Goal: Task Accomplishment & Management: Manage account settings

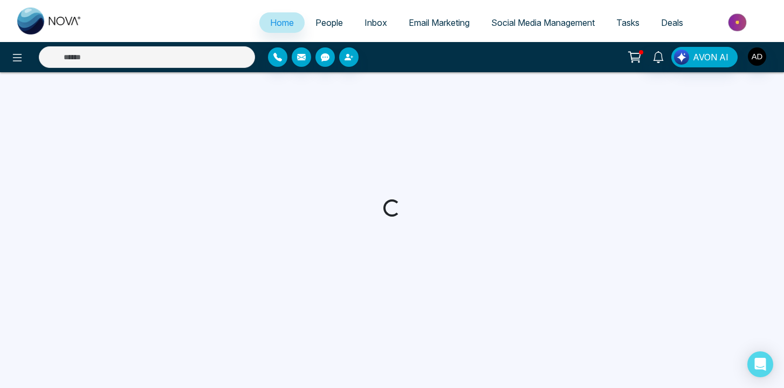
select select "*"
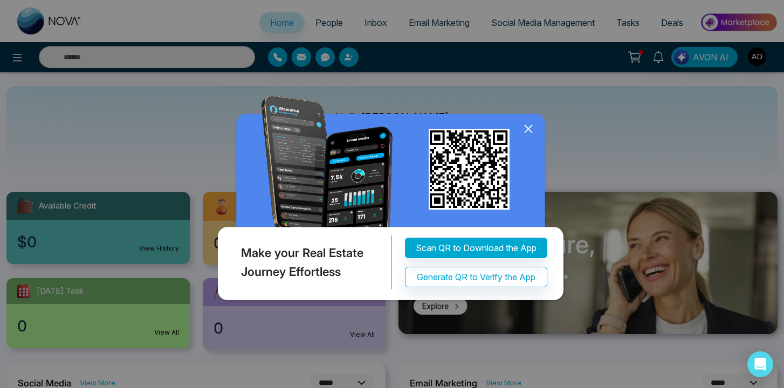
click at [533, 134] on icon at bounding box center [529, 129] width 16 height 16
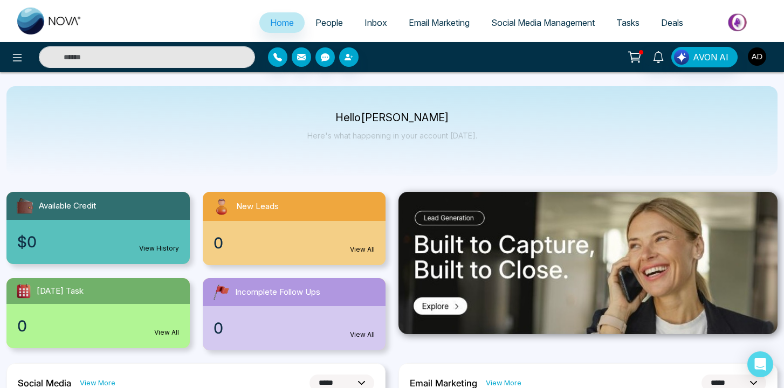
click at [755, 58] on img "button" at bounding box center [757, 56] width 18 height 18
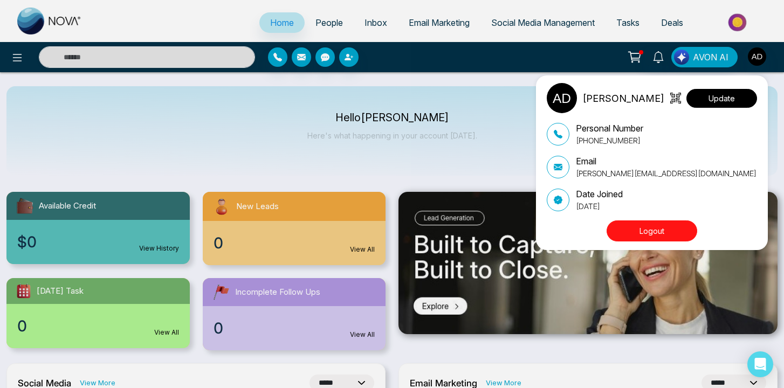
click at [717, 101] on button "Update" at bounding box center [722, 98] width 71 height 19
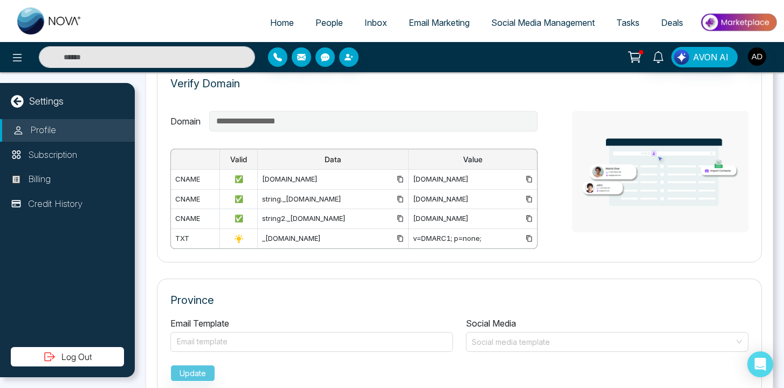
scroll to position [580, 0]
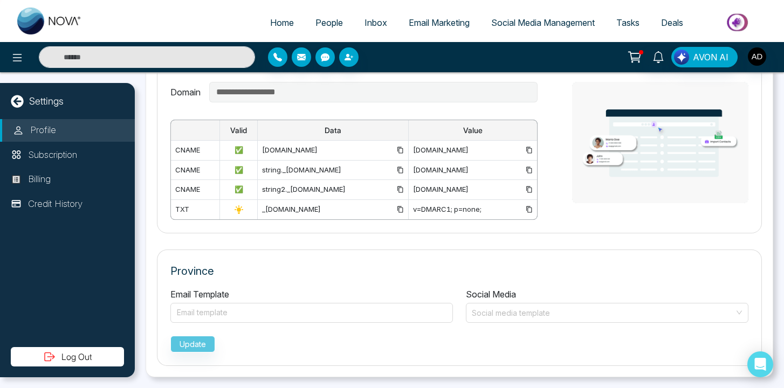
click at [477, 292] on label "Social Media" at bounding box center [491, 294] width 50 height 13
drag, startPoint x: 477, startPoint y: 292, endPoint x: 499, endPoint y: 291, distance: 22.2
click at [498, 291] on label "Social Media" at bounding box center [491, 294] width 50 height 13
click at [499, 291] on label "Social Media" at bounding box center [491, 294] width 50 height 13
drag, startPoint x: 499, startPoint y: 291, endPoint x: 479, endPoint y: 291, distance: 20.0
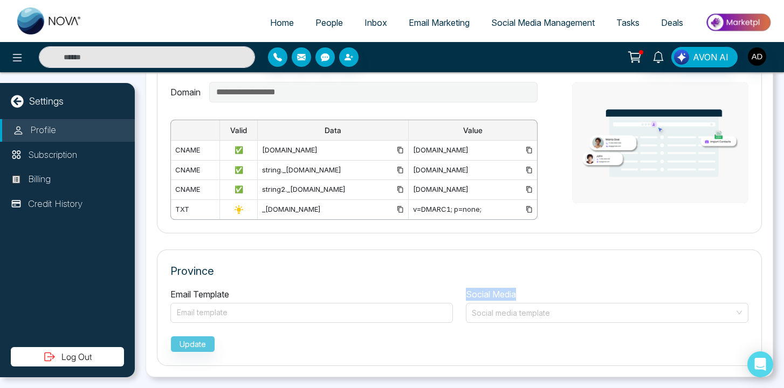
click at [479, 291] on label "Social Media" at bounding box center [491, 294] width 50 height 13
drag, startPoint x: 479, startPoint y: 291, endPoint x: 492, endPoint y: 291, distance: 12.9
click at [492, 291] on label "Social Media" at bounding box center [491, 294] width 50 height 13
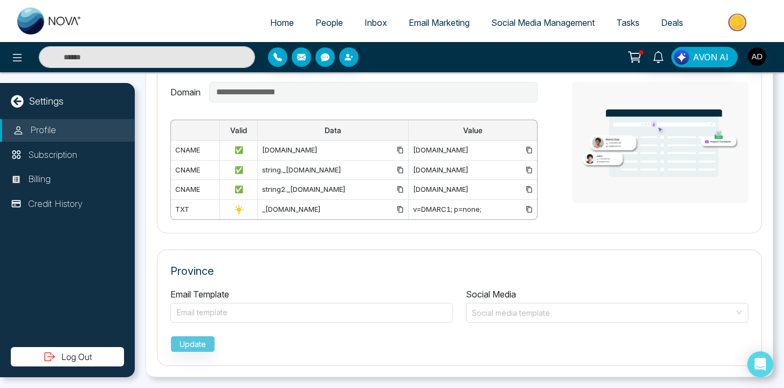
click at [498, 298] on label "Social Media" at bounding box center [491, 294] width 50 height 13
drag, startPoint x: 498, startPoint y: 298, endPoint x: 469, endPoint y: 298, distance: 29.7
click at [469, 298] on label "Social Media" at bounding box center [491, 294] width 50 height 13
drag, startPoint x: 469, startPoint y: 298, endPoint x: 496, endPoint y: 298, distance: 27.5
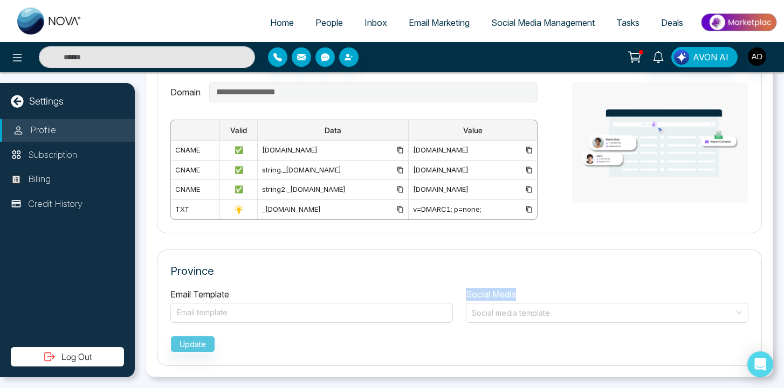
click at [496, 298] on label "Social Media" at bounding box center [491, 294] width 50 height 13
drag, startPoint x: 496, startPoint y: 298, endPoint x: 468, endPoint y: 298, distance: 28.1
click at [468, 298] on label "Social Media" at bounding box center [491, 294] width 50 height 13
click at [475, 296] on label "Social Media" at bounding box center [491, 294] width 50 height 13
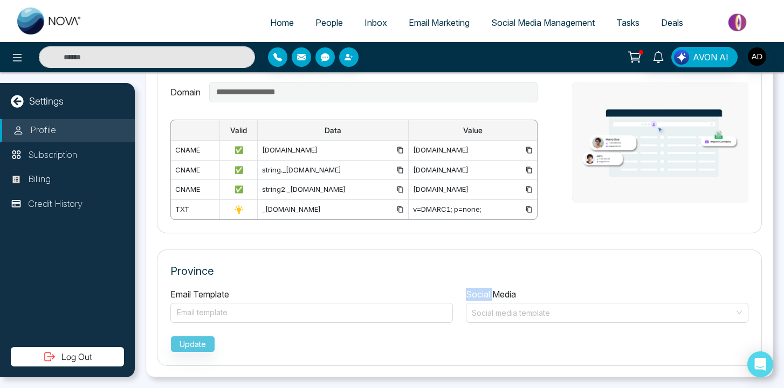
drag, startPoint x: 475, startPoint y: 296, endPoint x: 489, endPoint y: 296, distance: 14.0
click at [489, 296] on label "Social Media" at bounding box center [491, 294] width 50 height 13
click at [498, 295] on label "Social Media" at bounding box center [491, 294] width 50 height 13
drag, startPoint x: 498, startPoint y: 295, endPoint x: 485, endPoint y: 295, distance: 12.4
click at [485, 295] on label "Social Media" at bounding box center [491, 294] width 50 height 13
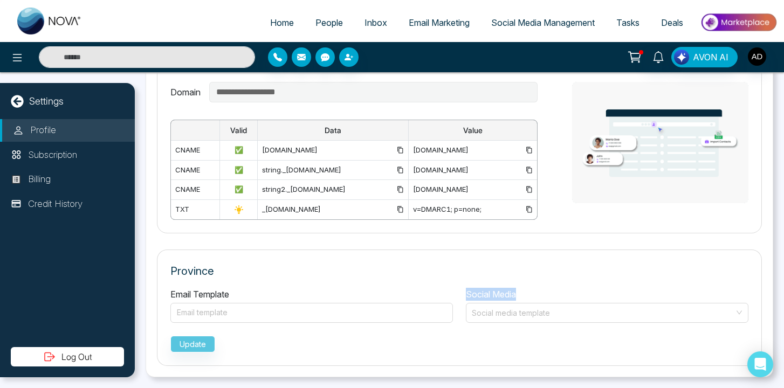
click at [485, 295] on label "Social Media" at bounding box center [491, 294] width 50 height 13
drag, startPoint x: 485, startPoint y: 295, endPoint x: 494, endPoint y: 295, distance: 8.1
click at [494, 295] on label "Social Media" at bounding box center [491, 294] width 50 height 13
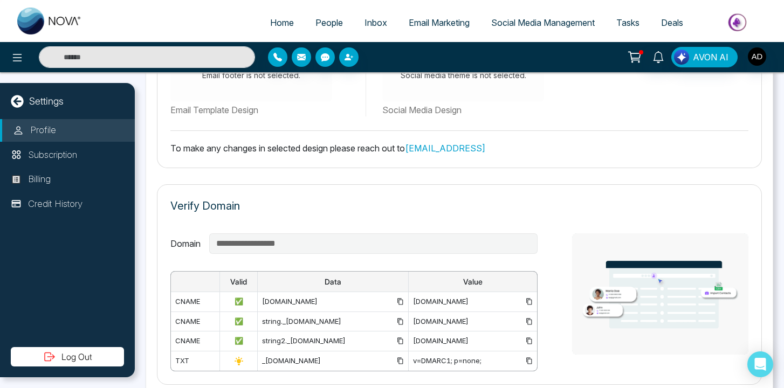
scroll to position [426, 0]
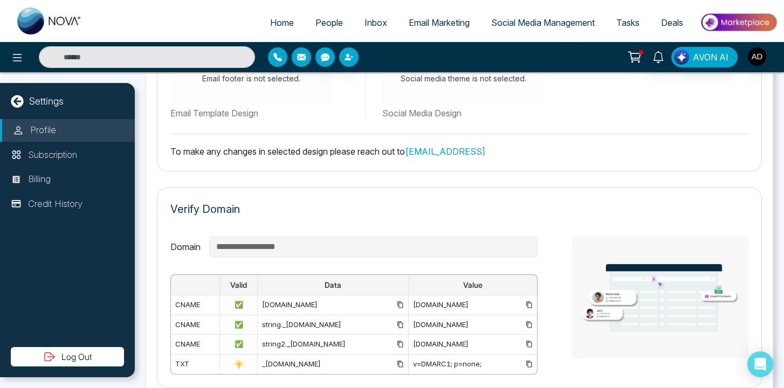
click at [503, 300] on div "u55648525.wl026.sendgrid.net" at bounding box center [473, 305] width 120 height 11
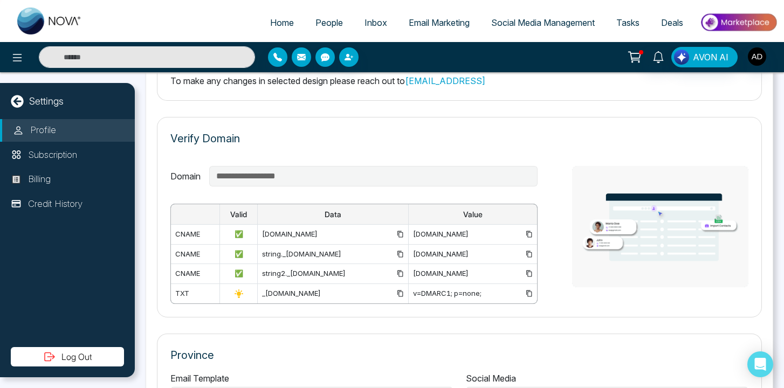
scroll to position [498, 0]
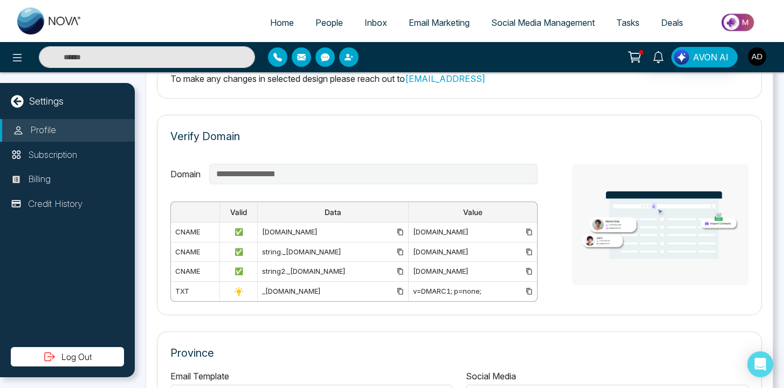
click at [758, 58] on img "button" at bounding box center [757, 56] width 18 height 18
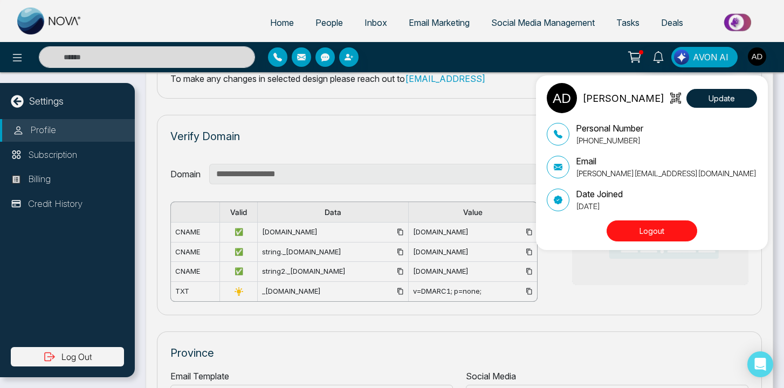
click at [676, 225] on button "Logout" at bounding box center [652, 231] width 91 height 21
